Goal: Task Accomplishment & Management: Use online tool/utility

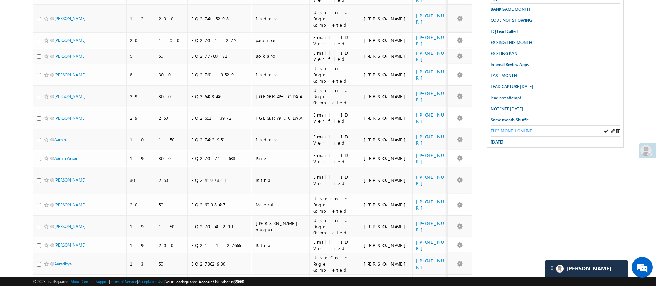
click at [527, 128] on span "THIS MONTH ONLINE" at bounding box center [511, 130] width 41 height 5
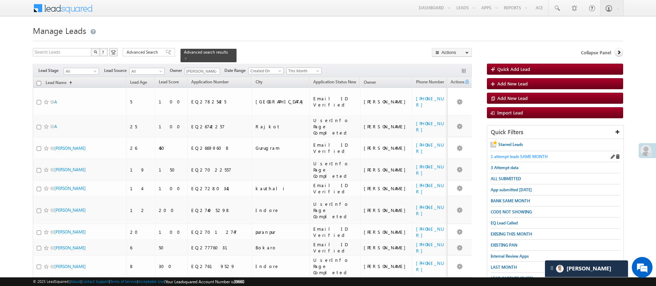
click at [519, 158] on span "1 attempt leads SAME MONTH" at bounding box center [519, 156] width 57 height 5
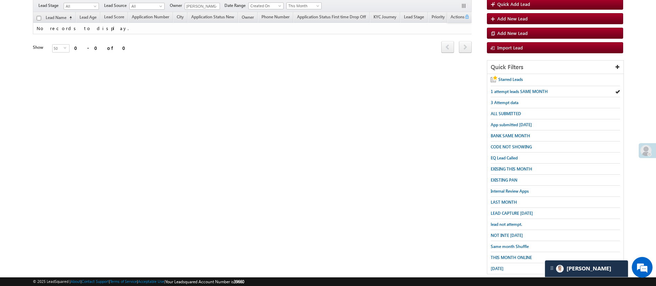
scroll to position [66, 0]
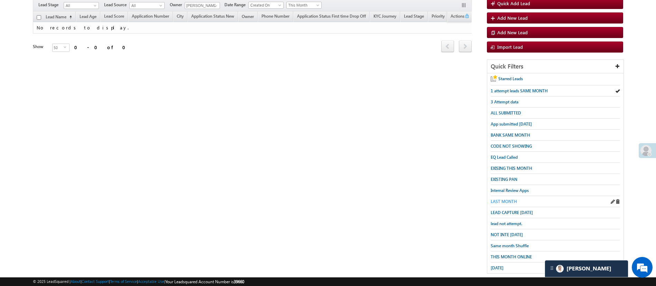
click at [503, 199] on span "LAST MONTH" at bounding box center [504, 201] width 26 height 5
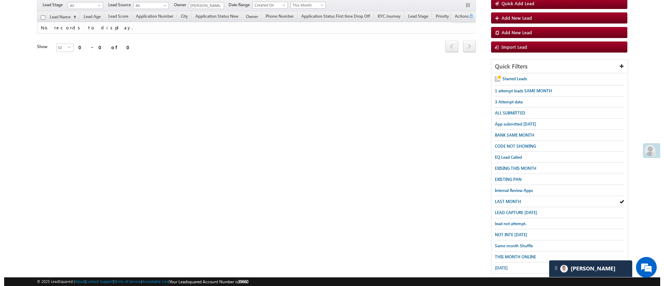
scroll to position [0, 0]
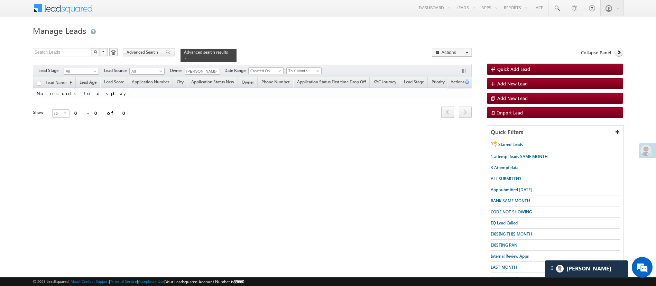
click at [155, 51] on span "Advanced Search" at bounding box center [144, 52] width 34 height 6
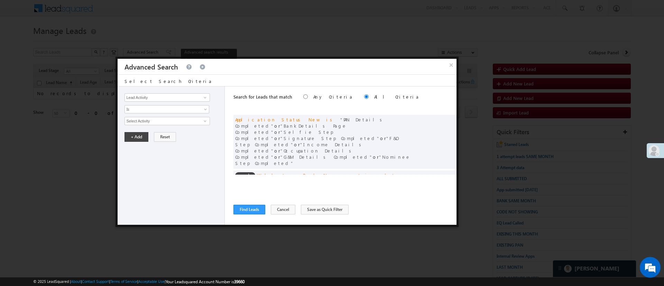
scroll to position [52, 0]
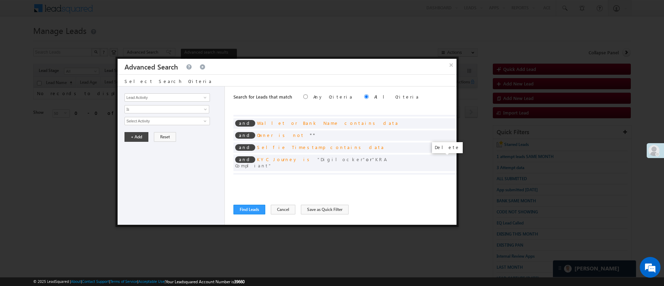
click at [447, 187] on span at bounding box center [449, 189] width 5 height 5
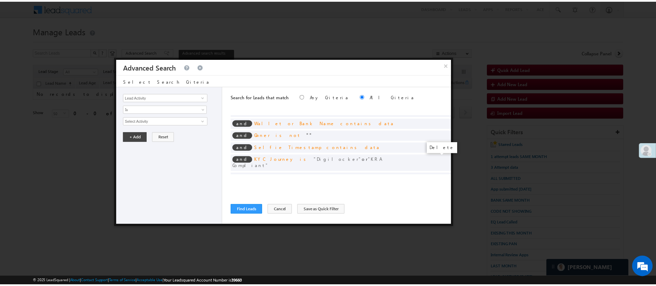
scroll to position [44, 0]
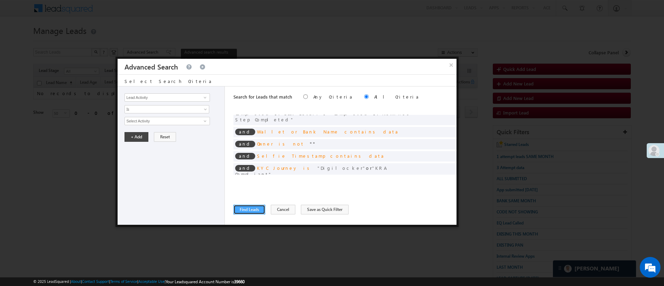
click at [248, 208] on button "Find Leads" at bounding box center [250, 210] width 32 height 10
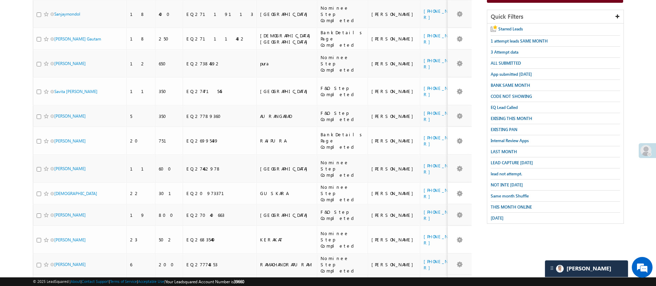
scroll to position [0, 0]
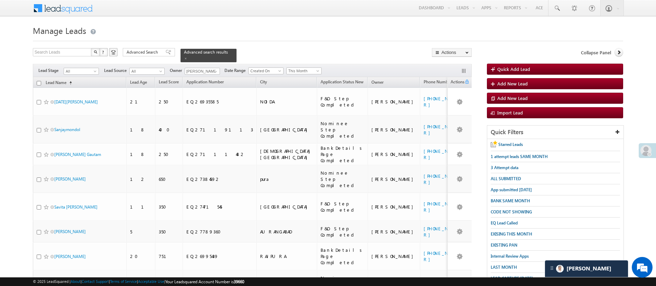
click at [37, 81] on th "Lead Name (sorted ascending)" at bounding box center [79, 82] width 93 height 11
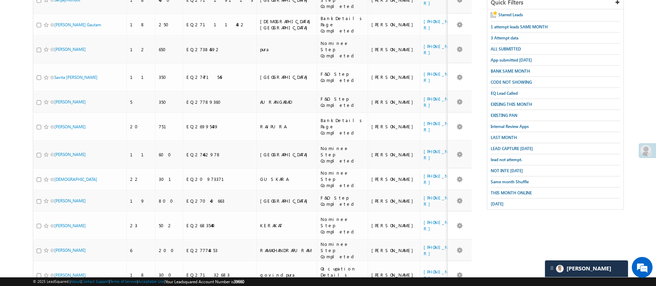
scroll to position [124, 0]
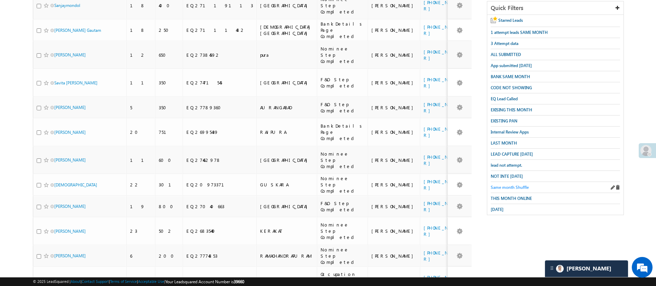
click at [528, 185] on span "Same month Shuffle" at bounding box center [510, 187] width 38 height 5
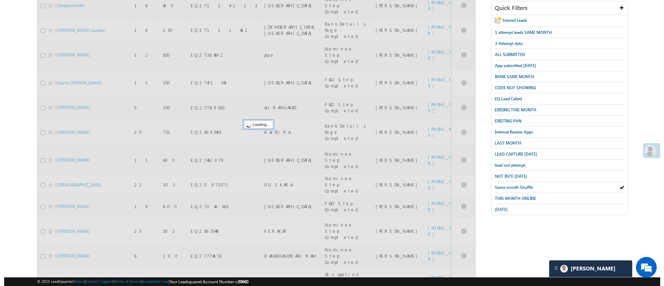
scroll to position [0, 0]
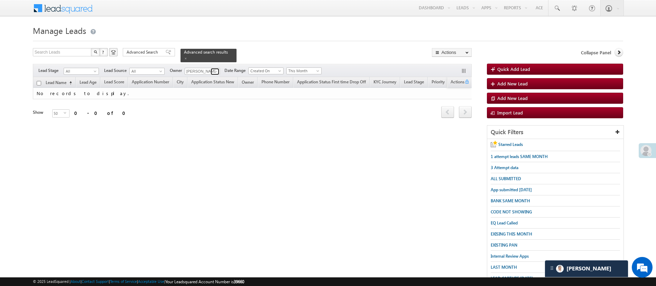
click at [217, 69] on span at bounding box center [216, 72] width 6 height 6
click at [142, 49] on span "Advanced Search" at bounding box center [144, 52] width 34 height 6
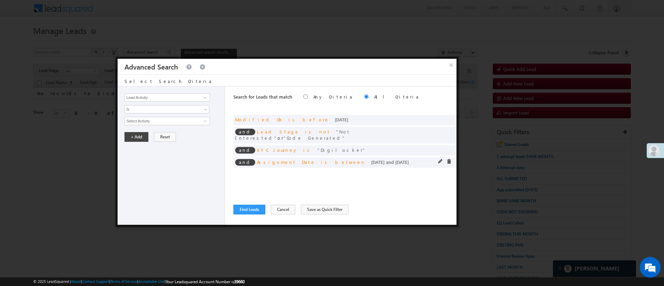
click at [438, 157] on div "and Assignment Date is between [DATE] and [DATE]" at bounding box center [345, 162] width 223 height 10
click at [440, 159] on span at bounding box center [440, 161] width 5 height 5
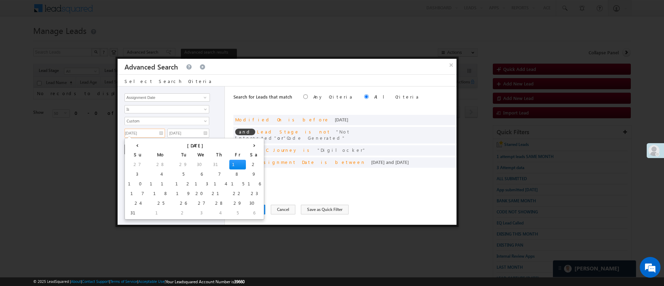
click at [145, 135] on input "[DATE]" at bounding box center [145, 133] width 40 height 9
click at [174, 204] on td "26" at bounding box center [183, 204] width 19 height 10
type input "[DATE]"
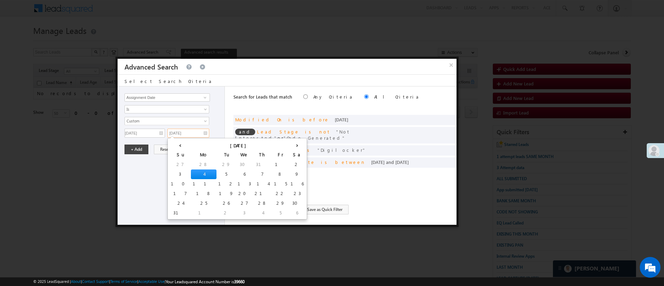
click at [188, 134] on input "[DATE]" at bounding box center [188, 133] width 42 height 9
click at [272, 202] on td "29" at bounding box center [280, 204] width 17 height 10
type input "[DATE]"
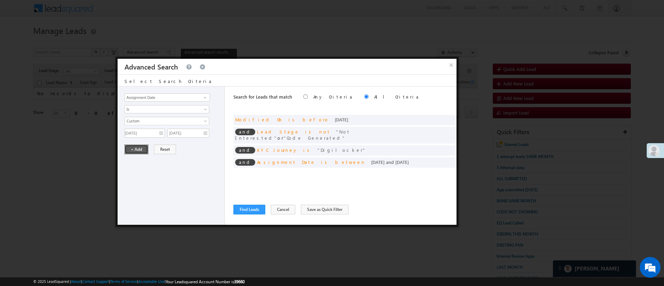
click at [136, 149] on button "+ Add" at bounding box center [137, 150] width 24 height 10
click at [248, 211] on button "Find Leads" at bounding box center [250, 210] width 32 height 10
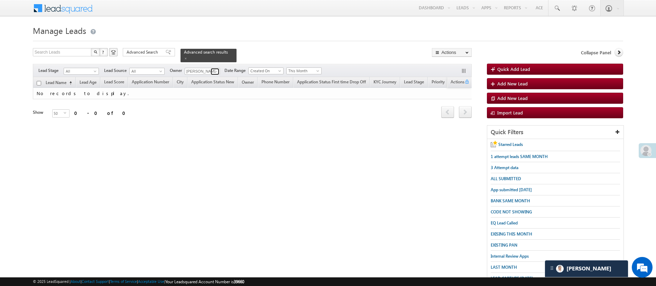
click at [216, 69] on span at bounding box center [216, 72] width 6 height 6
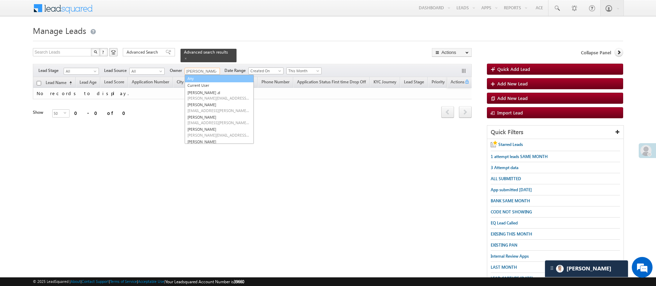
click at [217, 75] on link "Any" at bounding box center [219, 79] width 69 height 8
type input "Any"
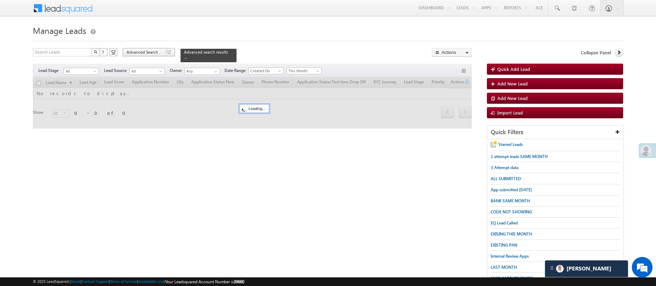
click at [152, 53] on span "Advanced Search" at bounding box center [144, 52] width 34 height 6
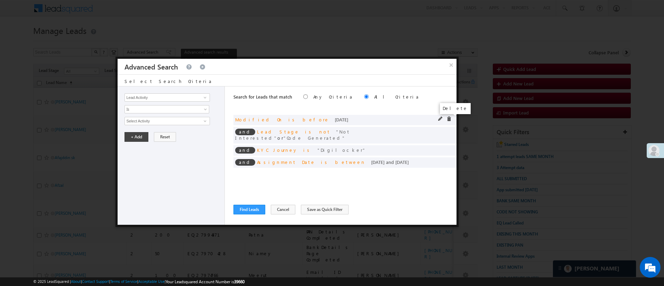
click at [448, 118] on span at bounding box center [449, 119] width 5 height 5
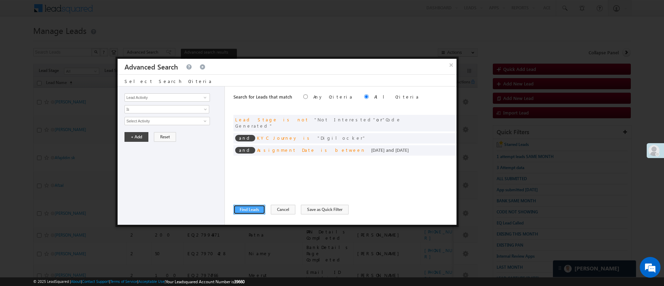
click at [258, 207] on button "Find Leads" at bounding box center [250, 210] width 32 height 10
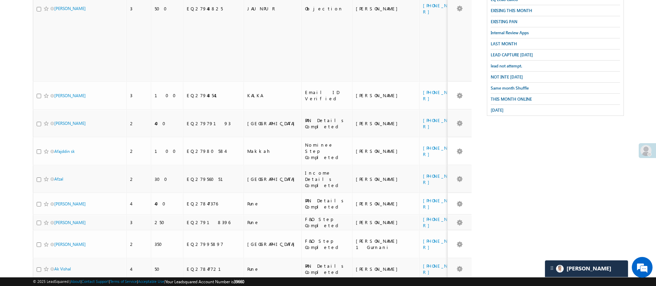
scroll to position [227, 0]
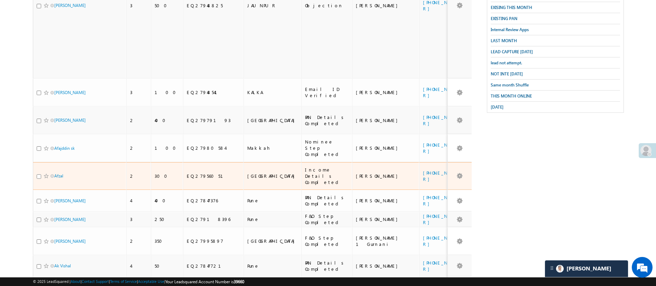
click at [37, 174] on input "checkbox" at bounding box center [39, 176] width 4 height 4
checkbox input "true"
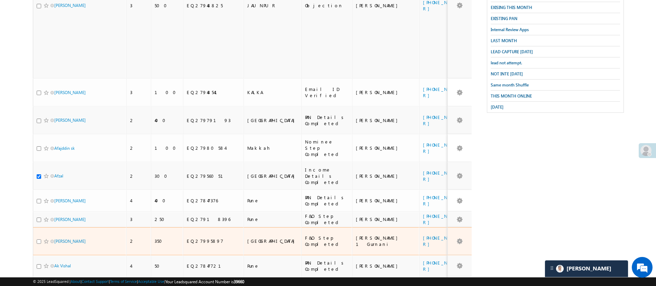
click at [38, 239] on input "checkbox" at bounding box center [39, 241] width 4 height 4
checkbox input "true"
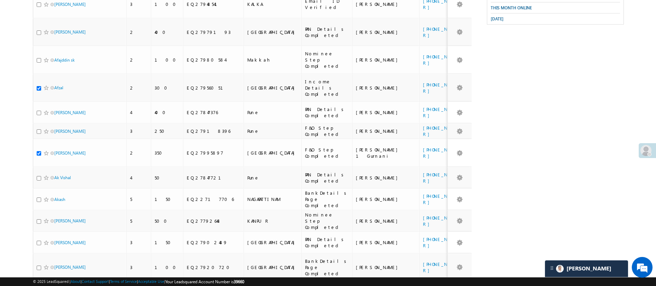
scroll to position [326, 0]
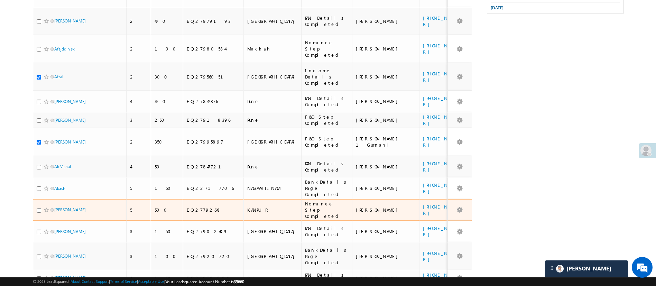
click at [39, 208] on input "checkbox" at bounding box center [39, 210] width 4 height 4
checkbox input "true"
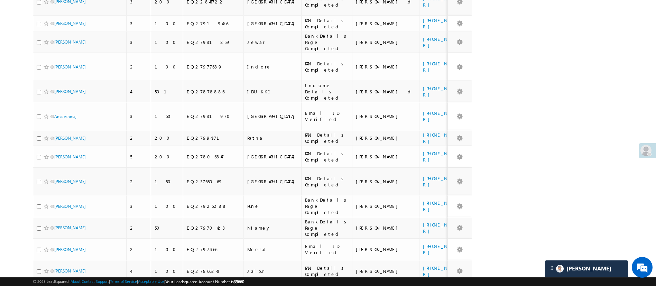
scroll to position [694, 0]
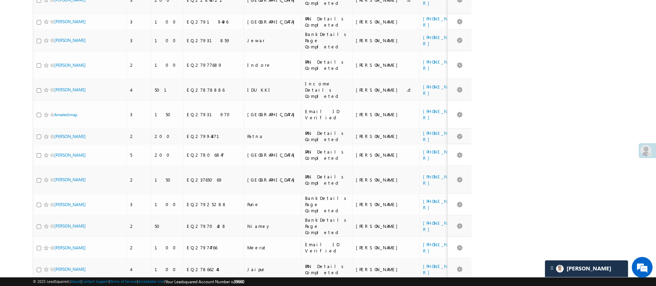
click at [39, 286] on input "checkbox" at bounding box center [39, 291] width 4 height 4
checkbox input "true"
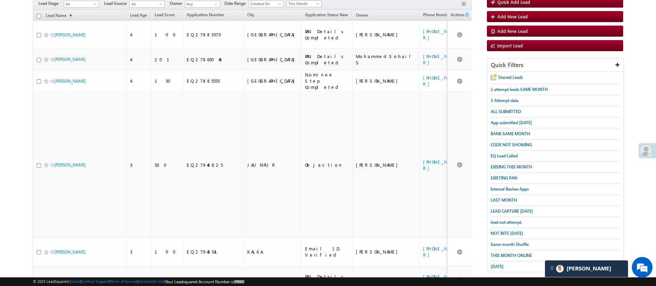
scroll to position [0, 0]
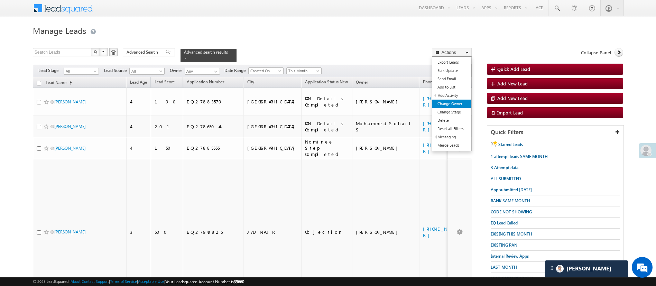
click at [463, 102] on link "Change Owner" at bounding box center [451, 104] width 39 height 8
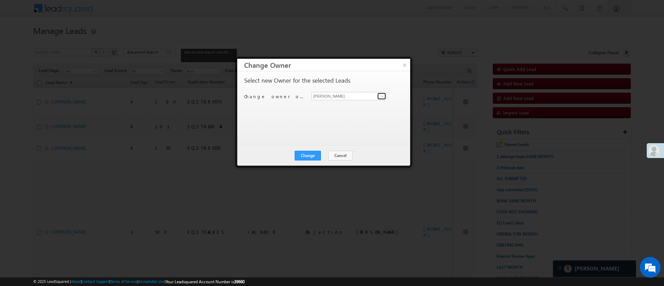
click at [379, 94] on link at bounding box center [381, 96] width 9 height 7
click at [342, 108] on span "[PERSON_NAME][EMAIL_ADDRESS][DOMAIN_NAME]" at bounding box center [346, 109] width 62 height 5
type input "[PERSON_NAME]"
click at [312, 153] on button "Change" at bounding box center [308, 156] width 26 height 10
click at [319, 152] on button "Close" at bounding box center [325, 156] width 22 height 10
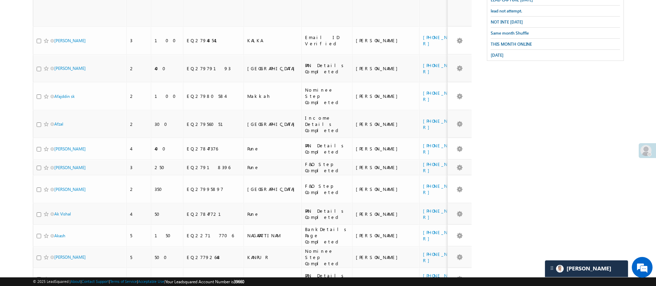
scroll to position [962, 0]
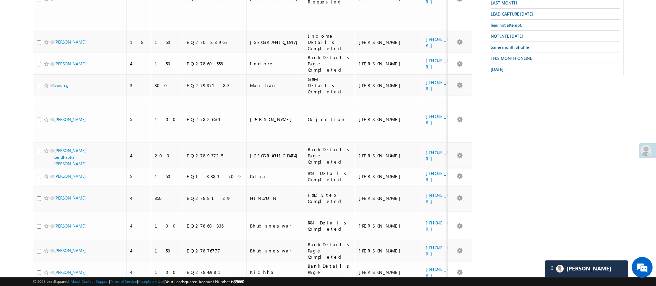
scroll to position [269, 0]
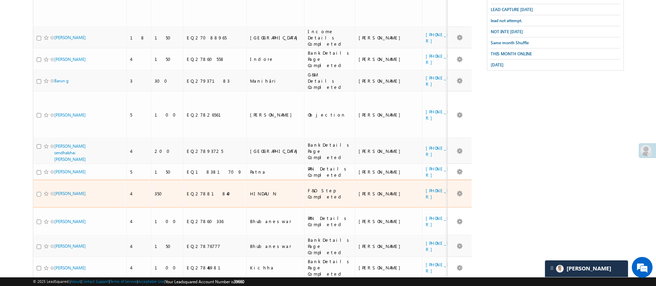
click at [38, 192] on input "checkbox" at bounding box center [39, 194] width 4 height 4
checkbox input "true"
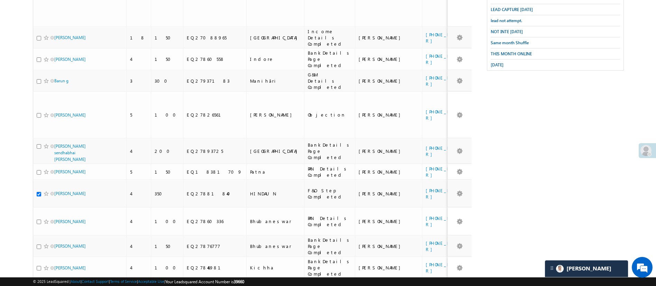
checkbox input "true"
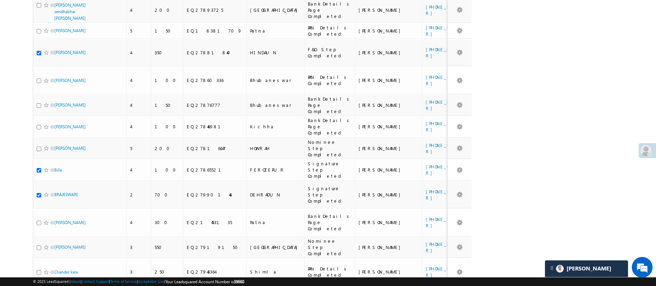
scroll to position [421, 0]
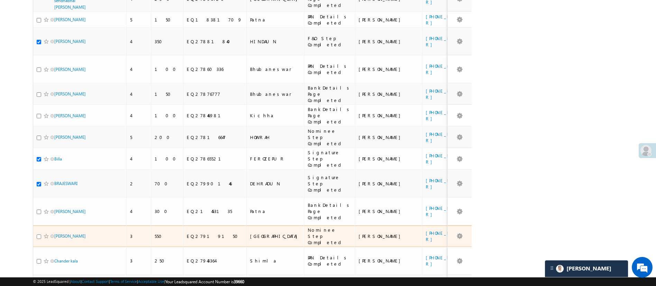
click at [37, 235] on input "checkbox" at bounding box center [39, 237] width 4 height 4
checkbox input "true"
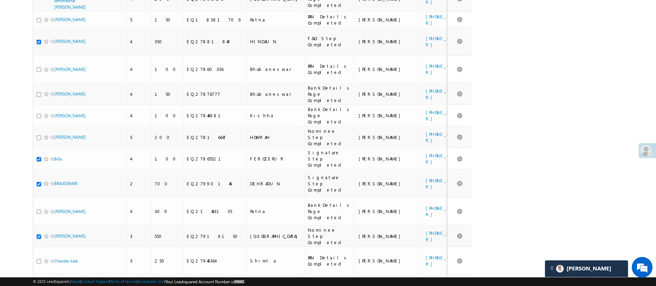
checkbox input "true"
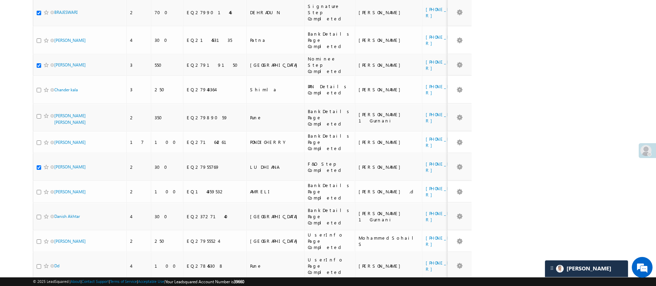
scroll to position [619, 0]
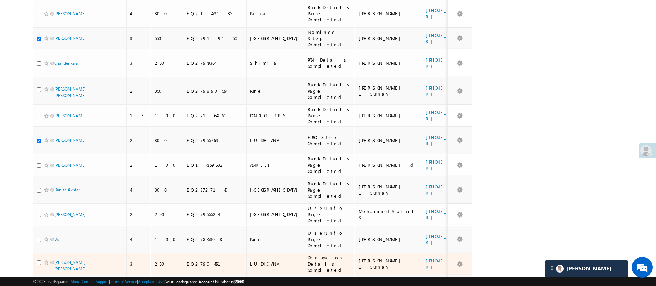
click at [38, 261] on input "checkbox" at bounding box center [39, 263] width 4 height 4
checkbox input "true"
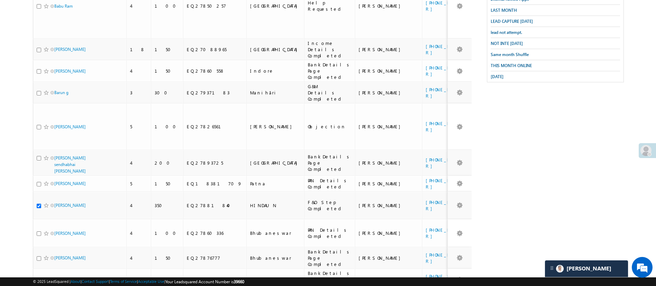
scroll to position [0, 0]
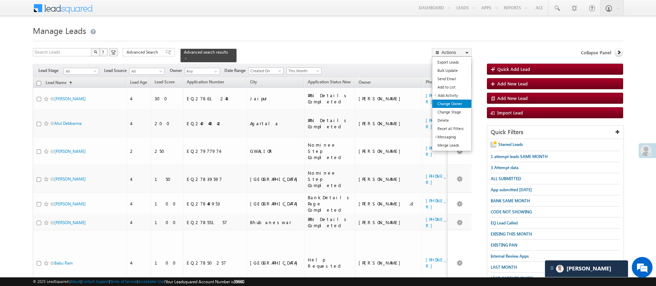
click at [468, 102] on link "Change Owner" at bounding box center [451, 104] width 39 height 8
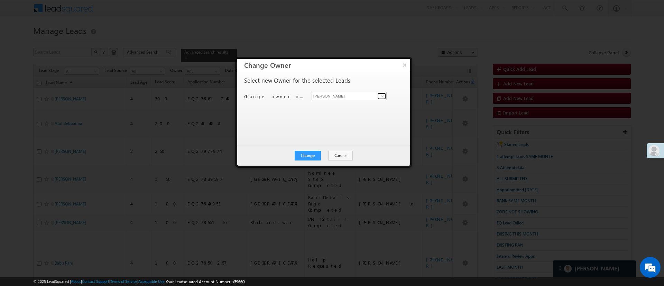
click at [381, 94] on span at bounding box center [383, 96] width 6 height 6
click at [357, 104] on link "[PERSON_NAME] [PERSON_NAME][EMAIL_ADDRESS][DOMAIN_NAME]" at bounding box center [349, 107] width 74 height 13
type input "[PERSON_NAME]"
click at [313, 157] on button "Change" at bounding box center [308, 156] width 26 height 10
click at [325, 152] on button "Close" at bounding box center [325, 156] width 22 height 10
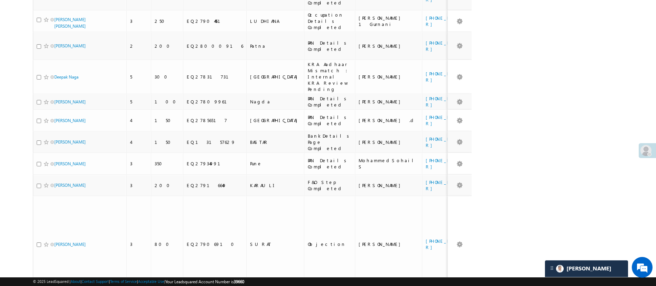
scroll to position [932, 0]
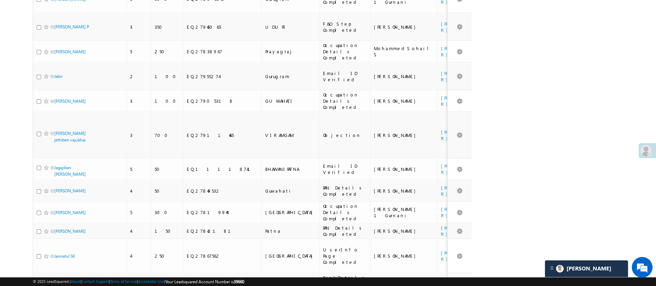
scroll to position [364, 0]
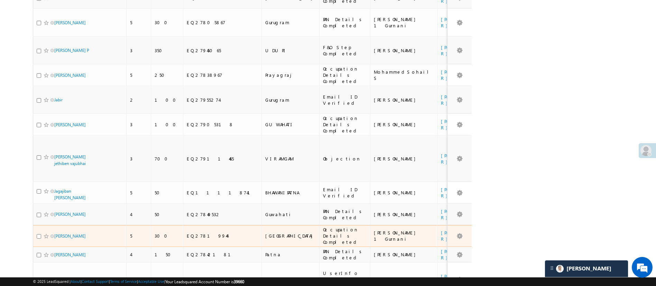
click at [38, 234] on input "checkbox" at bounding box center [39, 236] width 4 height 4
checkbox input "true"
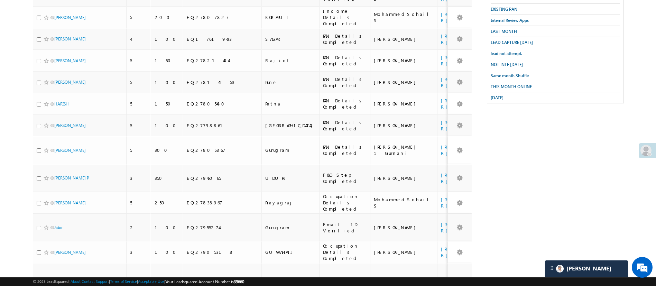
scroll to position [227, 0]
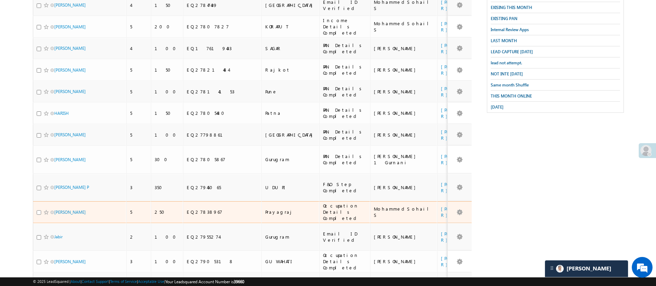
click at [38, 210] on input "checkbox" at bounding box center [39, 212] width 4 height 4
checkbox input "true"
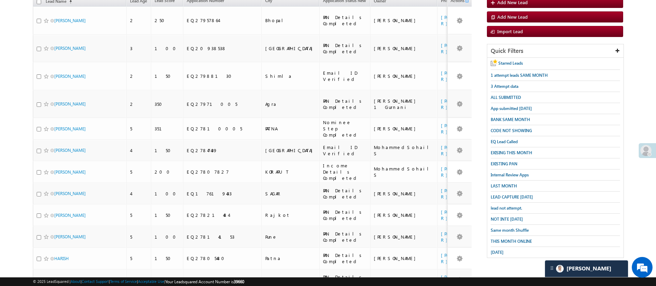
scroll to position [77, 0]
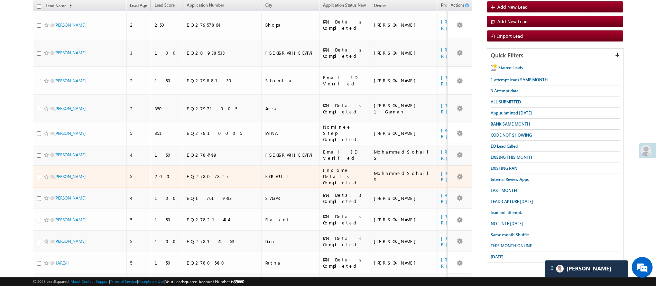
click at [38, 175] on input "checkbox" at bounding box center [39, 177] width 4 height 4
checkbox input "true"
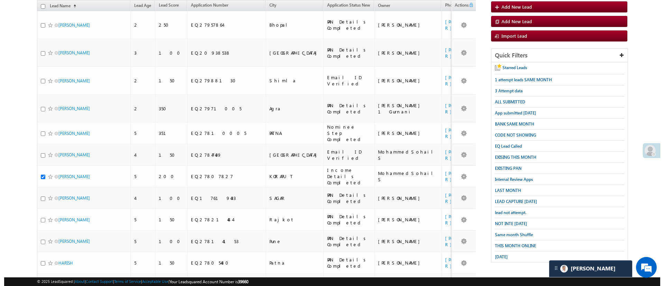
scroll to position [0, 0]
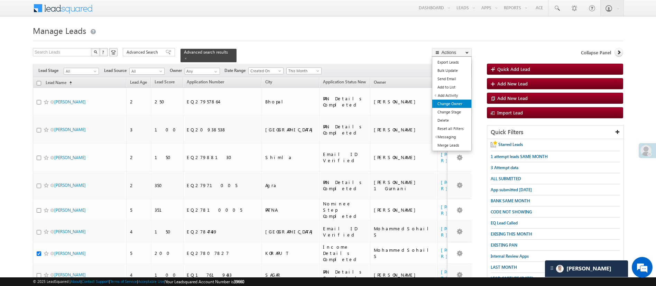
click at [461, 102] on link "Change Owner" at bounding box center [451, 104] width 39 height 8
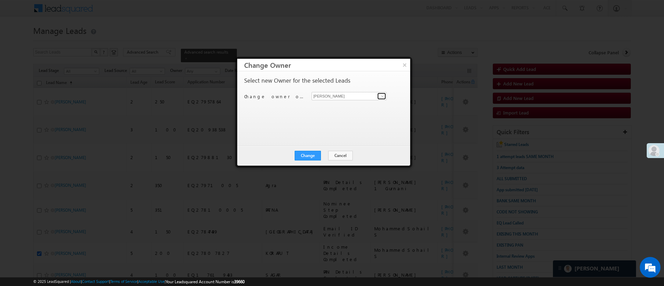
click at [377, 93] on link at bounding box center [381, 96] width 9 height 7
click at [343, 107] on span "[PERSON_NAME][EMAIL_ADDRESS][DOMAIN_NAME]" at bounding box center [346, 109] width 62 height 5
type input "[PERSON_NAME]"
click at [311, 153] on button "Change" at bounding box center [308, 156] width 26 height 10
click at [321, 152] on button "Close" at bounding box center [325, 156] width 22 height 10
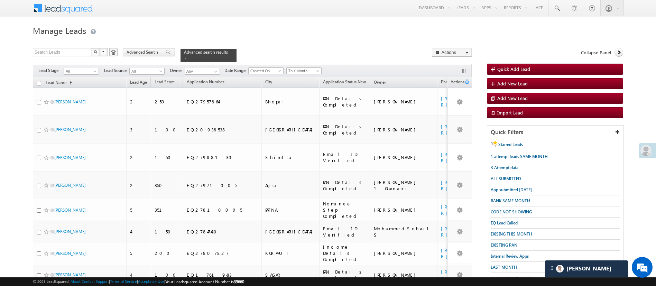
click at [143, 52] on span "Advanced Search" at bounding box center [144, 52] width 34 height 6
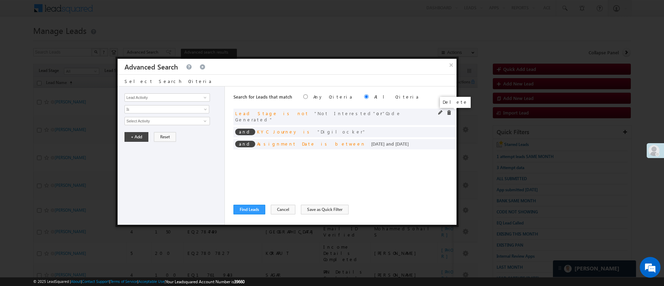
click at [449, 111] on span at bounding box center [449, 112] width 5 height 5
click at [0, 0] on span at bounding box center [0, 0] width 0 height 0
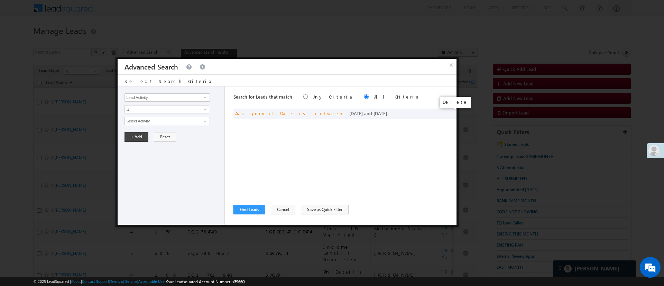
click at [0, 0] on span at bounding box center [0, 0] width 0 height 0
click at [206, 97] on span at bounding box center [205, 98] width 6 height 6
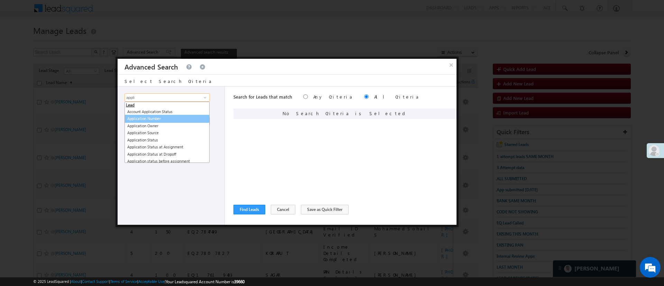
click at [167, 118] on link "Application Number" at bounding box center [167, 119] width 85 height 8
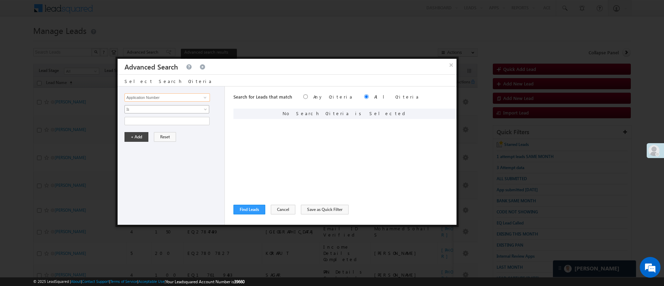
type input "Application Number"
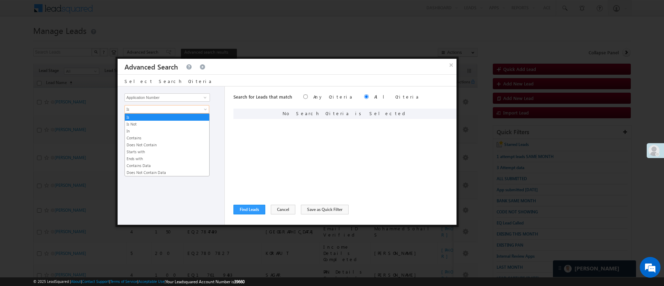
click at [172, 108] on span "Is" at bounding box center [162, 109] width 75 height 6
click at [157, 133] on link "In" at bounding box center [167, 131] width 84 height 6
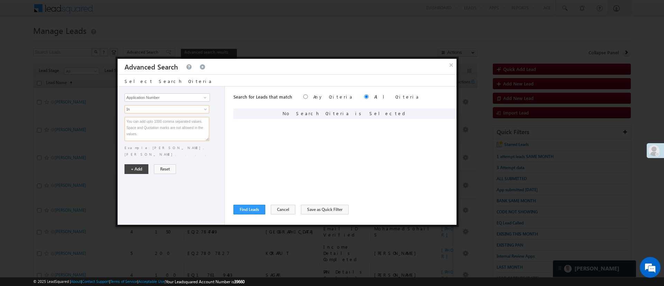
click at [157, 131] on textarea at bounding box center [167, 129] width 85 height 24
paste textarea "EQ27838967 EQ27807827 EQ27819944 EQ27881840 EQ27919150 EQ27990146 EQ27865521 EQ…"
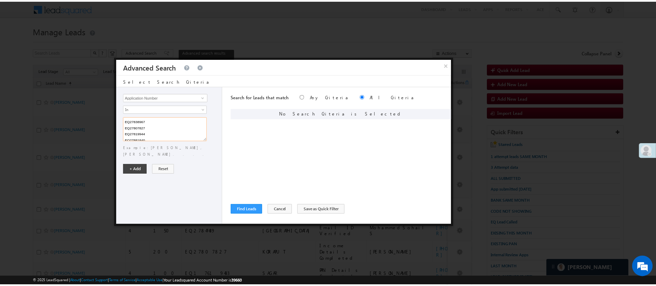
scroll to position [58, 0]
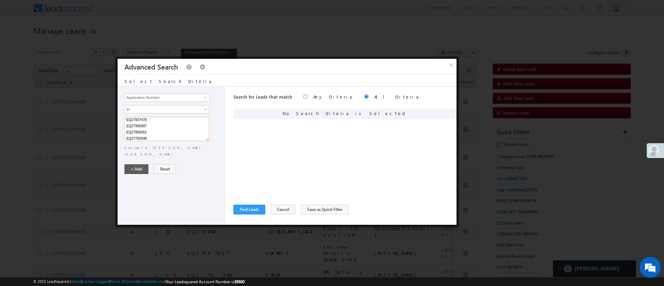
type textarea "EQ27838967 EQ27807827 EQ27819944 EQ27881840 EQ27919150 EQ27990146 EQ27865521 EQ…"
click at [139, 164] on button "+ Add" at bounding box center [137, 169] width 24 height 10
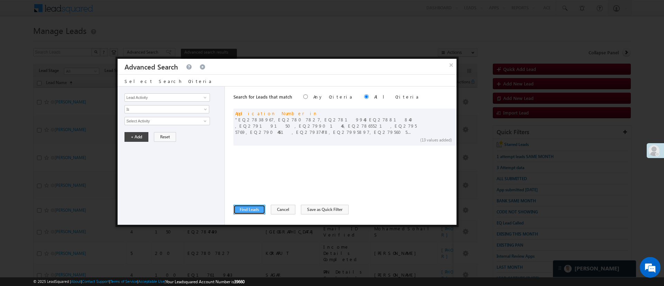
click at [256, 212] on button "Find Leads" at bounding box center [250, 210] width 32 height 10
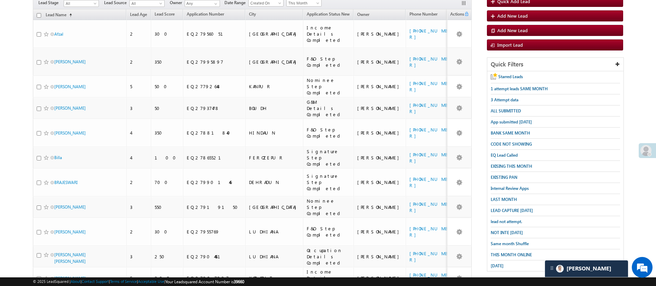
scroll to position [67, 0]
